Goal: Task Accomplishment & Management: Use online tool/utility

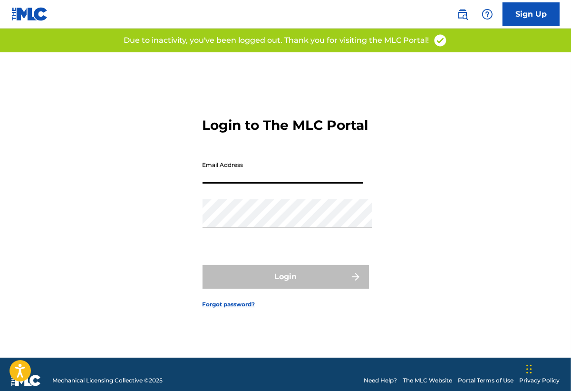
type input "[PERSON_NAME][EMAIL_ADDRESS][DOMAIN_NAME]"
click at [285, 280] on button "Login" at bounding box center [285, 277] width 166 height 24
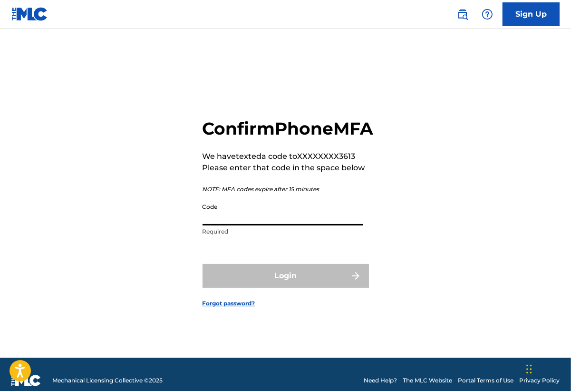
click at [266, 225] on input "Code" at bounding box center [282, 211] width 161 height 27
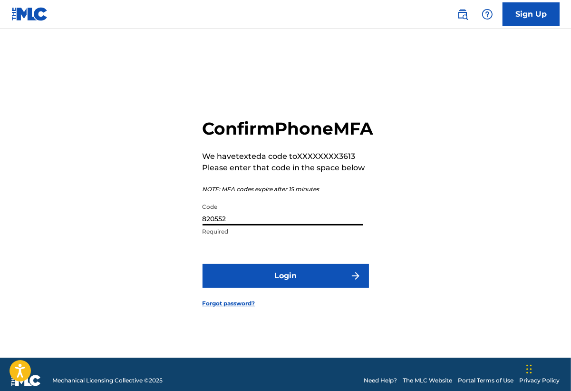
type input "820552"
click at [276, 283] on button "Login" at bounding box center [285, 276] width 166 height 24
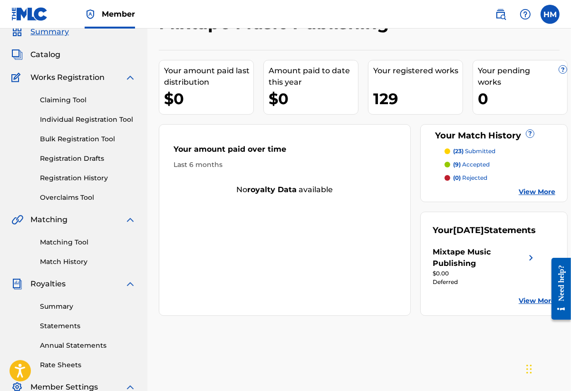
scroll to position [45, 0]
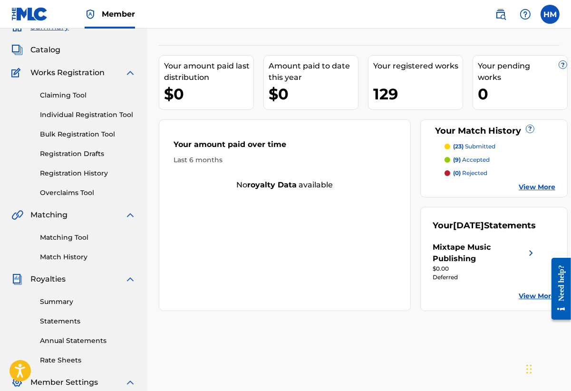
click at [101, 120] on link "Individual Registration Tool" at bounding box center [88, 115] width 96 height 10
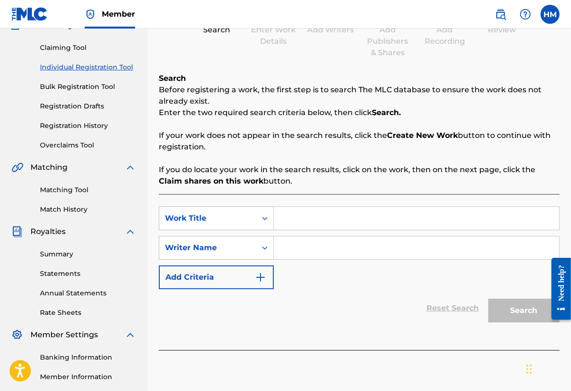
scroll to position [93, 0]
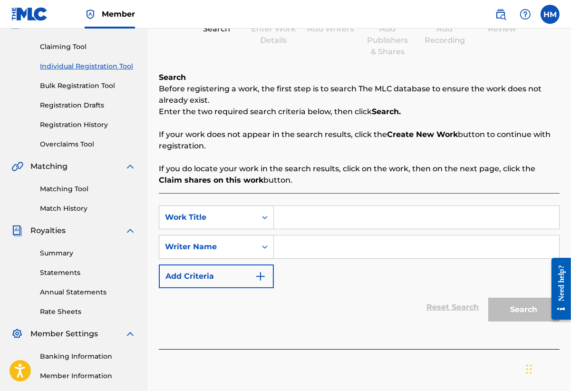
click at [72, 52] on link "Claiming Tool" at bounding box center [88, 47] width 96 height 10
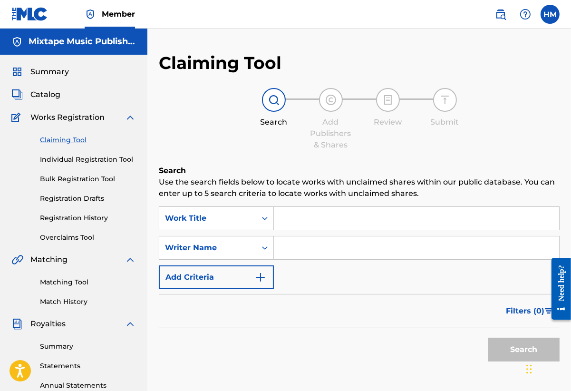
click at [315, 226] on input "Search Form" at bounding box center [416, 218] width 285 height 23
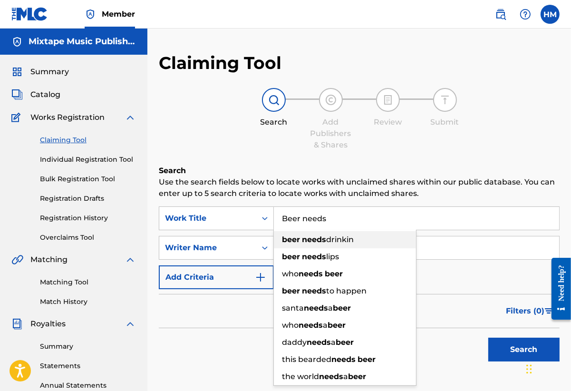
click at [375, 245] on div "beer needs drinkin" at bounding box center [345, 239] width 142 height 17
type input "beer needs drinkin"
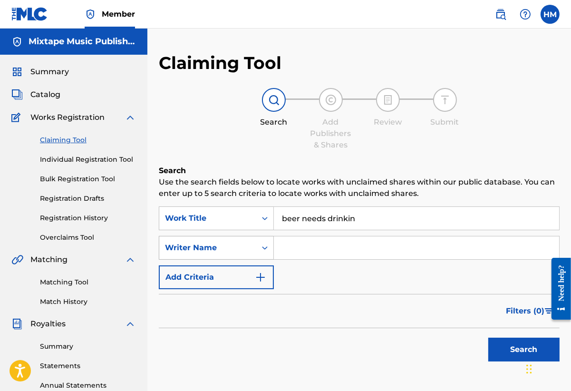
click at [245, 259] on div "Writer Name" at bounding box center [216, 248] width 115 height 24
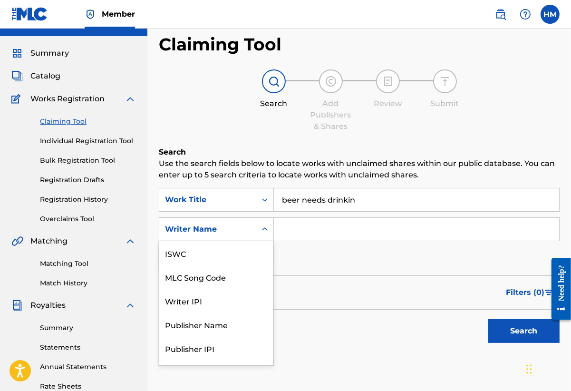
scroll to position [27, 0]
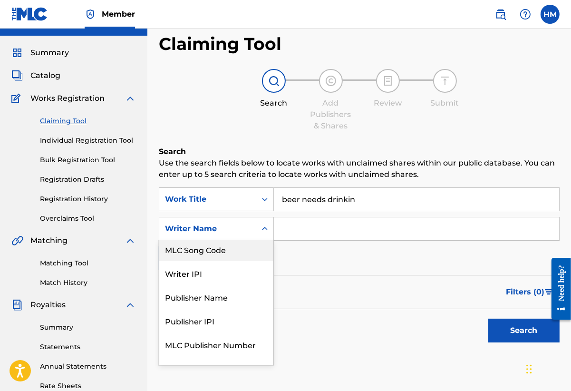
click at [329, 239] on input "Search Form" at bounding box center [416, 228] width 285 height 23
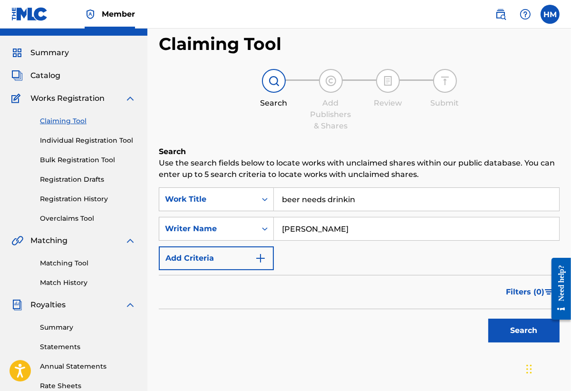
type input "mclamb"
click at [521, 342] on button "Search" at bounding box center [523, 330] width 71 height 24
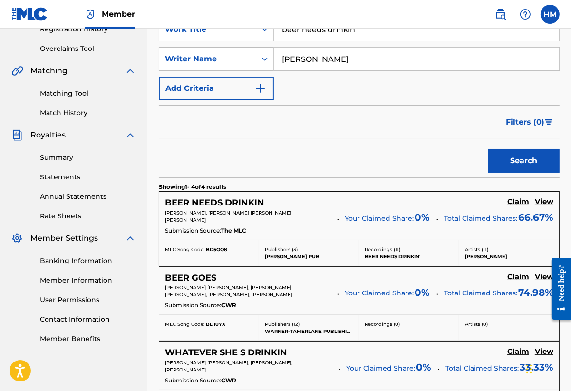
scroll to position [189, 0]
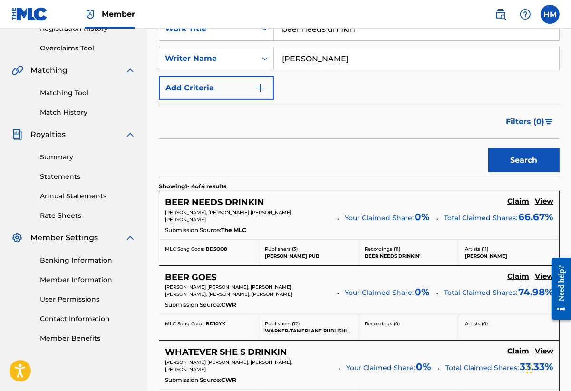
click at [514, 206] on h5 "Claim" at bounding box center [518, 201] width 22 height 9
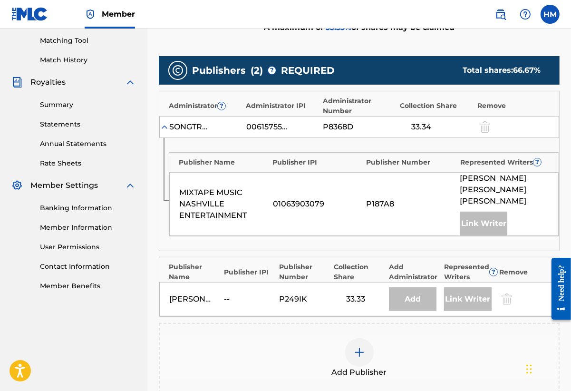
scroll to position [240, 0]
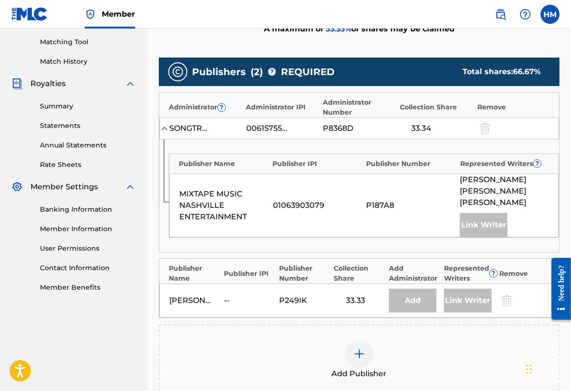
click at [491, 231] on div "Link Writer" at bounding box center [483, 225] width 48 height 24
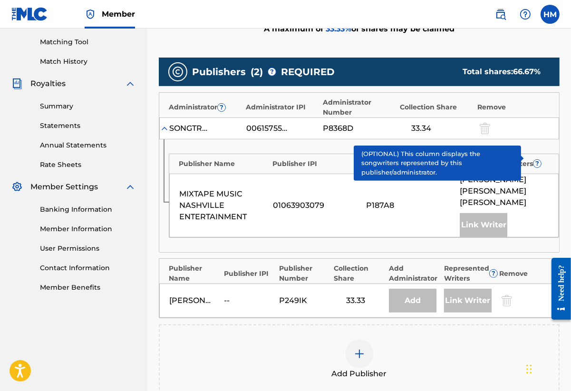
click at [540, 167] on span "?" at bounding box center [537, 164] width 8 height 8
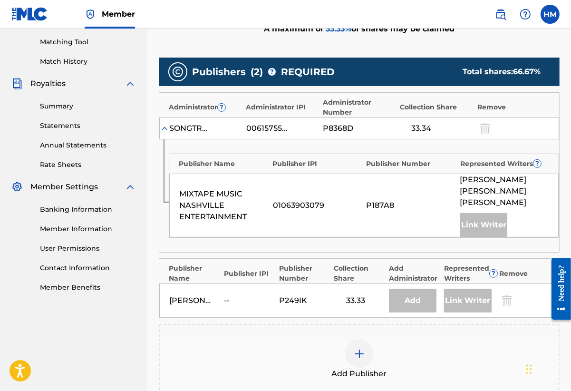
click at [485, 134] on div at bounding box center [484, 128] width 14 height 11
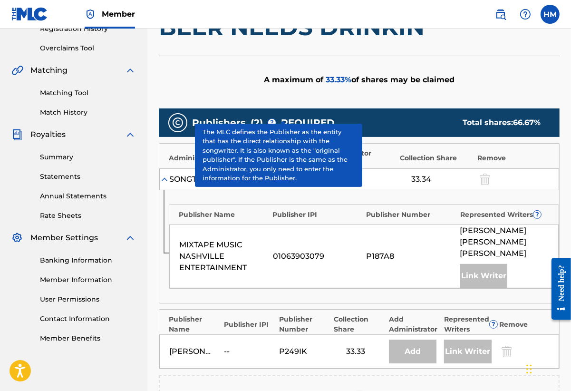
scroll to position [223, 0]
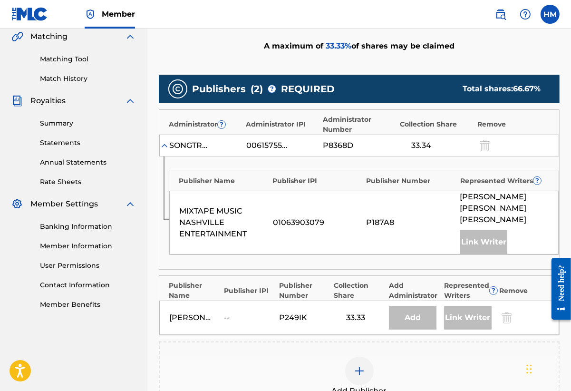
click at [81, 74] on div "Matching Tool Match History" at bounding box center [73, 62] width 124 height 41
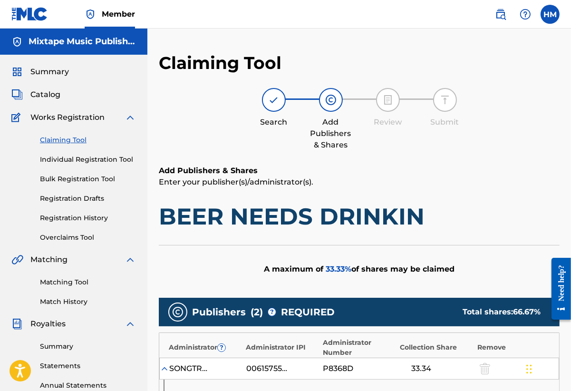
scroll to position [0, 0]
click at [71, 153] on div "Claiming Tool Individual Registration Tool Bulk Registration Tool Registration …" at bounding box center [73, 182] width 124 height 119
click at [71, 145] on link "Claiming Tool" at bounding box center [88, 140] width 96 height 10
click at [69, 145] on link "Claiming Tool" at bounding box center [88, 140] width 96 height 10
click at [69, 140] on div "Claiming Tool Individual Registration Tool Bulk Registration Tool Registration …" at bounding box center [73, 182] width 124 height 119
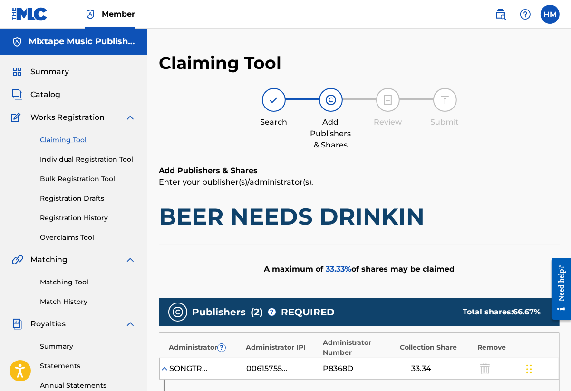
click at [69, 144] on link "Claiming Tool" at bounding box center [88, 140] width 96 height 10
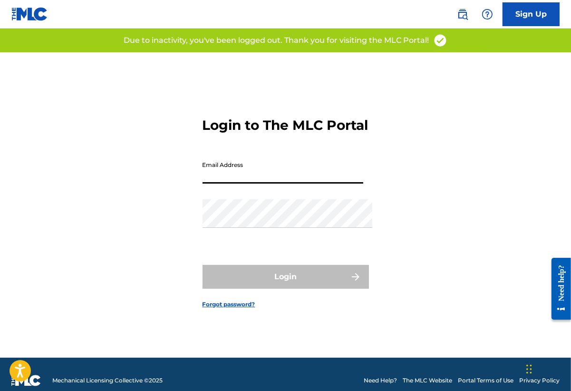
type input "[PERSON_NAME][EMAIL_ADDRESS][DOMAIN_NAME]"
click at [285, 280] on button "Login" at bounding box center [285, 277] width 166 height 24
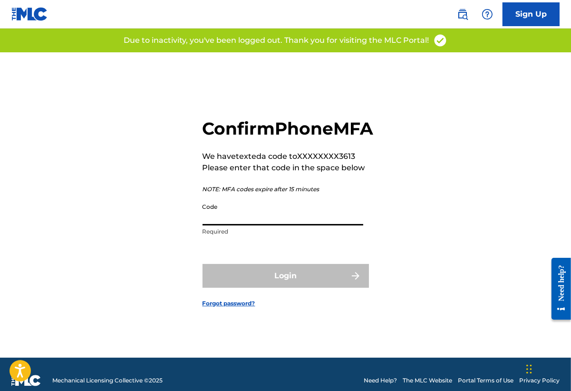
click at [229, 225] on input "Code" at bounding box center [282, 211] width 161 height 27
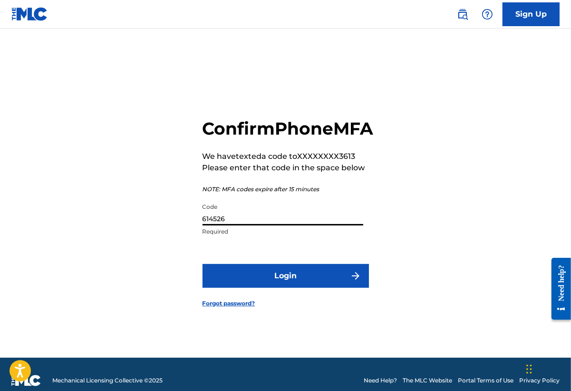
type input "614526"
click at [285, 287] on button "Login" at bounding box center [285, 276] width 166 height 24
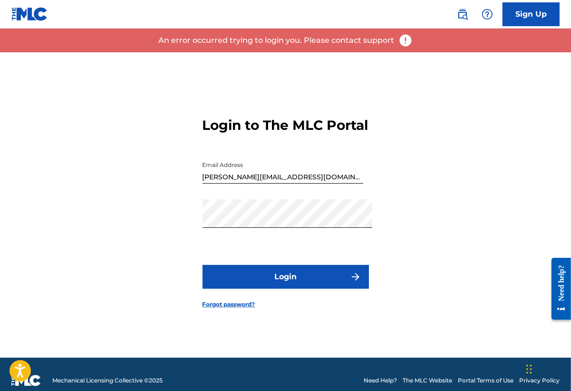
click at [307, 275] on button "Login" at bounding box center [285, 277] width 166 height 24
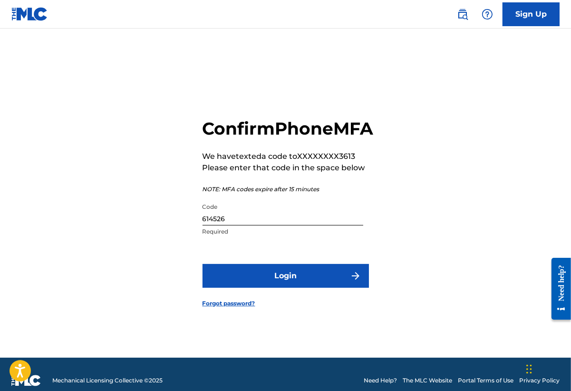
click at [287, 225] on input "614526" at bounding box center [282, 211] width 161 height 27
type input "612546"
click at [285, 287] on button "Login" at bounding box center [285, 276] width 166 height 24
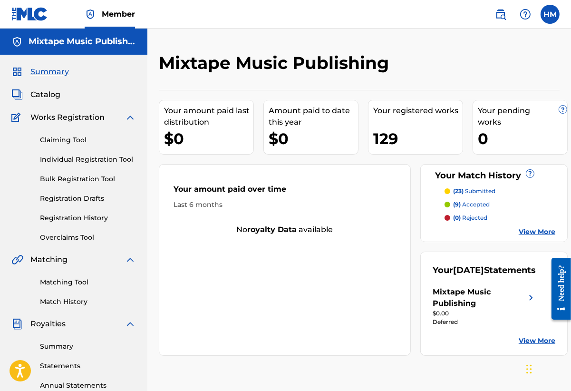
click at [70, 144] on link "Claiming Tool" at bounding box center [88, 140] width 96 height 10
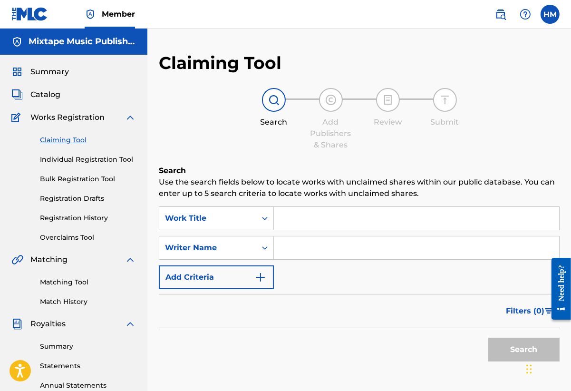
click at [322, 219] on input "Search Form" at bounding box center [416, 218] width 285 height 23
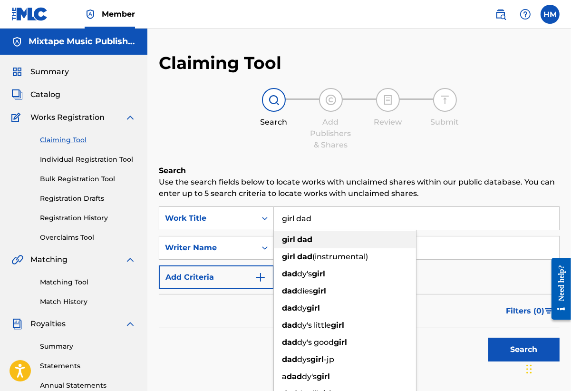
type input "girl dad"
click at [379, 248] on div "girl dad" at bounding box center [345, 239] width 142 height 17
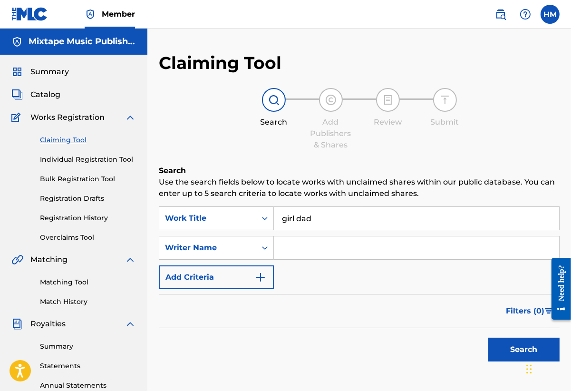
click at [337, 257] on input "Search Form" at bounding box center [416, 247] width 285 height 23
type input "d"
click at [521, 361] on button "Search" at bounding box center [523, 349] width 71 height 24
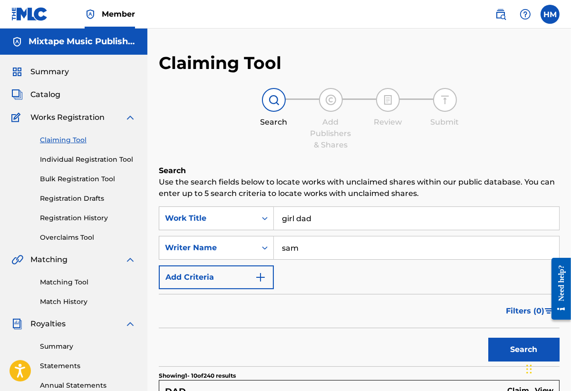
scroll to position [160, 0]
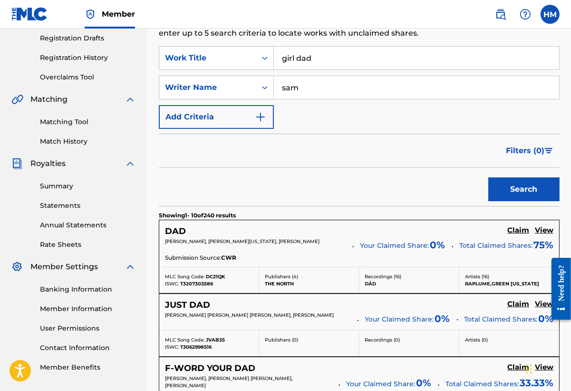
click at [372, 88] on input "sam" at bounding box center [416, 87] width 285 height 23
drag, startPoint x: 367, startPoint y: 98, endPoint x: 234, endPoint y: 78, distance: 134.5
click at [234, 79] on div "SearchWithCriteriac6db2dbe-6d96-4685-95a4-ac7fc6cdfea1 Work Title girl dad Sear…" at bounding box center [359, 87] width 401 height 83
click at [521, 201] on button "Search" at bounding box center [523, 189] width 71 height 24
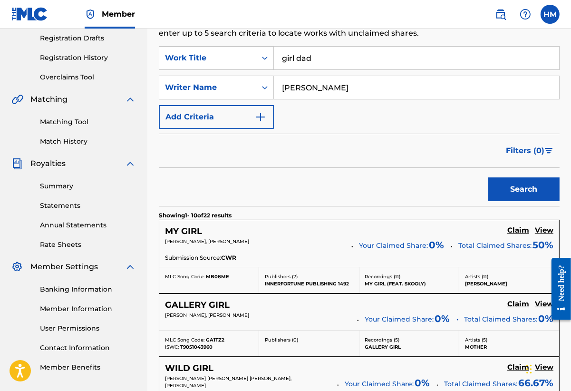
drag, startPoint x: 342, startPoint y: 94, endPoint x: 259, endPoint y: 78, distance: 84.2
click at [259, 78] on div "SearchWithCriteriac6db2dbe-6d96-4685-95a4-ac7fc6cdfea1 Work Title girl dad Sear…" at bounding box center [359, 87] width 401 height 83
type input "Randall Fowler"
click at [521, 201] on button "Search" at bounding box center [523, 189] width 71 height 24
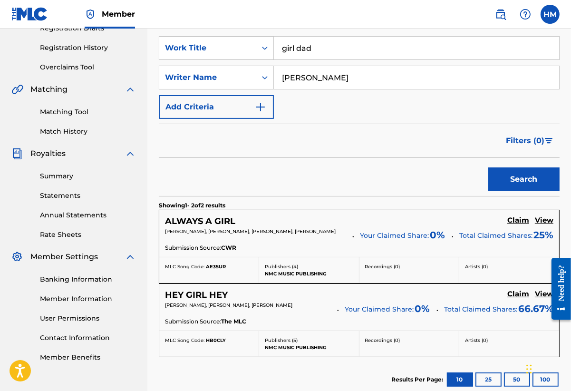
scroll to position [172, 0]
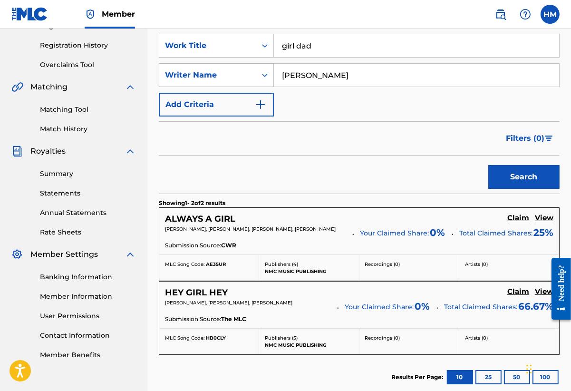
drag, startPoint x: 377, startPoint y: 81, endPoint x: 273, endPoint y: 78, distance: 104.1
click at [273, 78] on div "SearchWithCriteriad58127ad-41aa-4ca3-8c98-54e2807549db Writer Name Randall Fowl…" at bounding box center [359, 75] width 401 height 24
click at [368, 79] on input "Randall Fowler" at bounding box center [416, 75] width 285 height 23
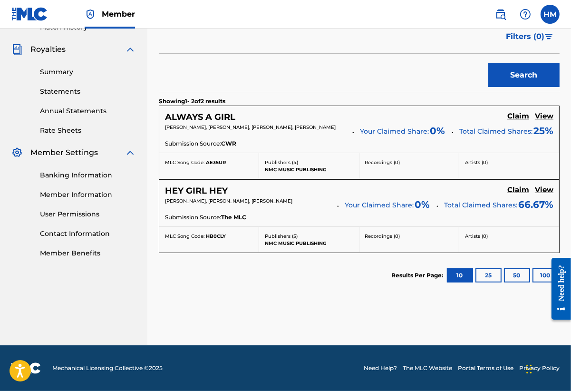
scroll to position [302, 0]
